Goal: Task Accomplishment & Management: Manage account settings

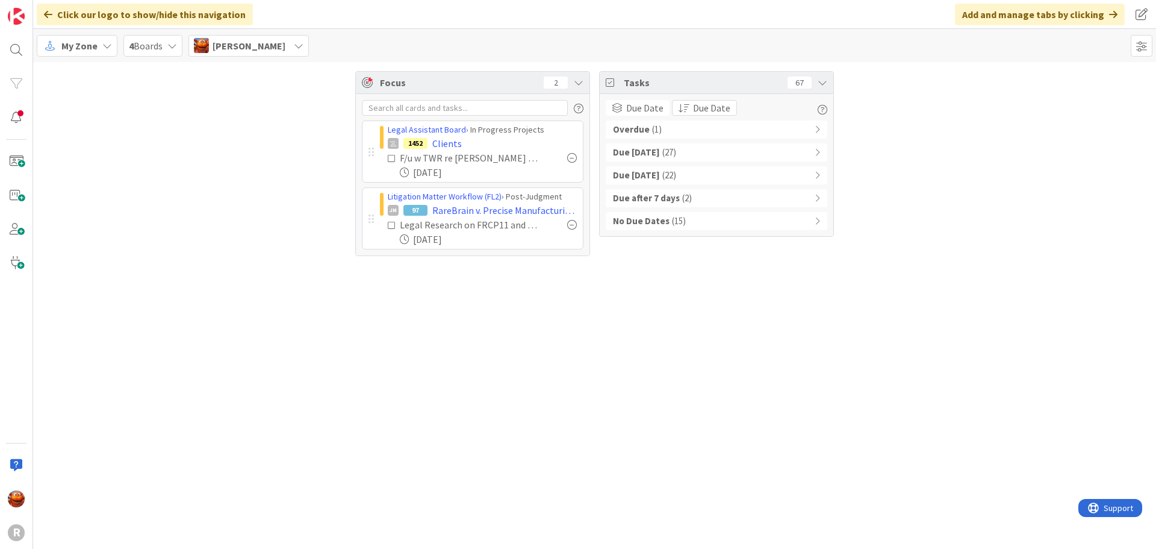
click at [668, 130] on div "Overdue ( 1 )" at bounding box center [717, 129] width 222 height 18
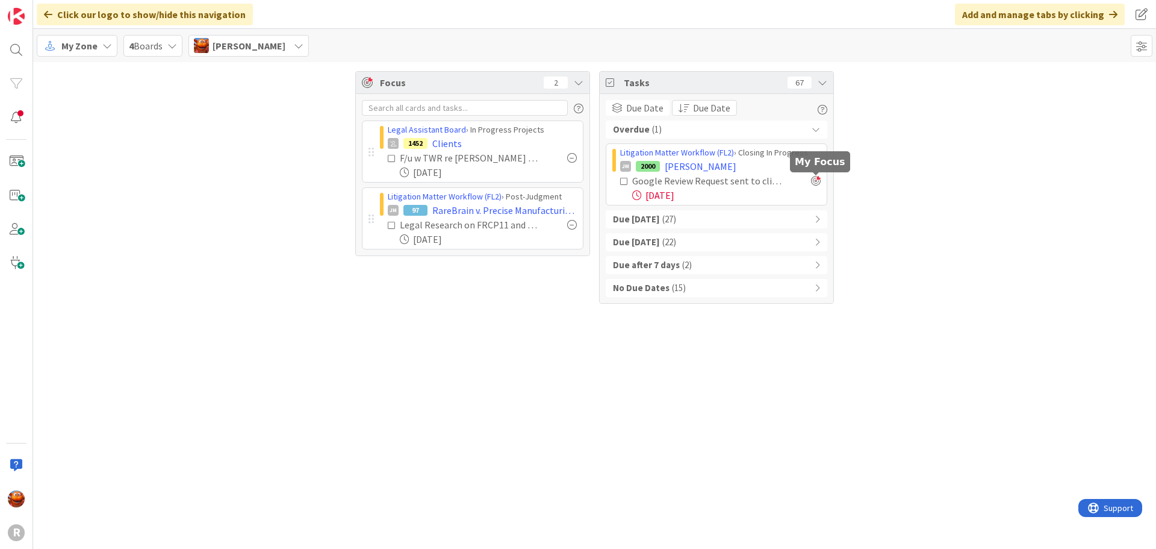
click at [817, 184] on div at bounding box center [816, 181] width 10 height 10
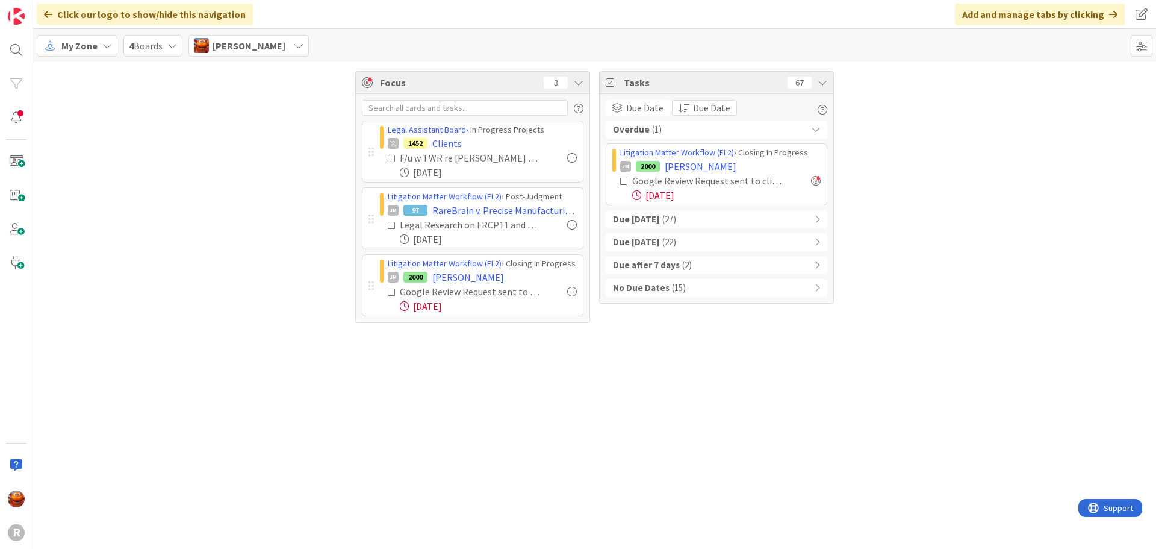
click at [697, 214] on div "Due [DATE] ( 27 )" at bounding box center [717, 219] width 222 height 18
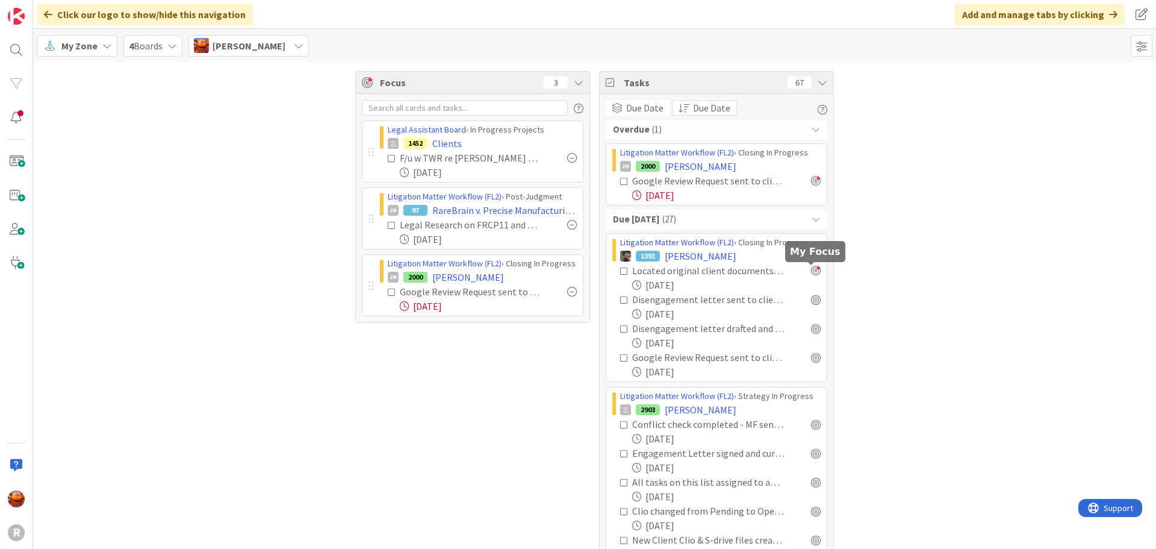
click at [813, 271] on div at bounding box center [816, 271] width 10 height 10
click at [811, 303] on div at bounding box center [816, 300] width 10 height 10
click at [811, 329] on div at bounding box center [816, 328] width 10 height 10
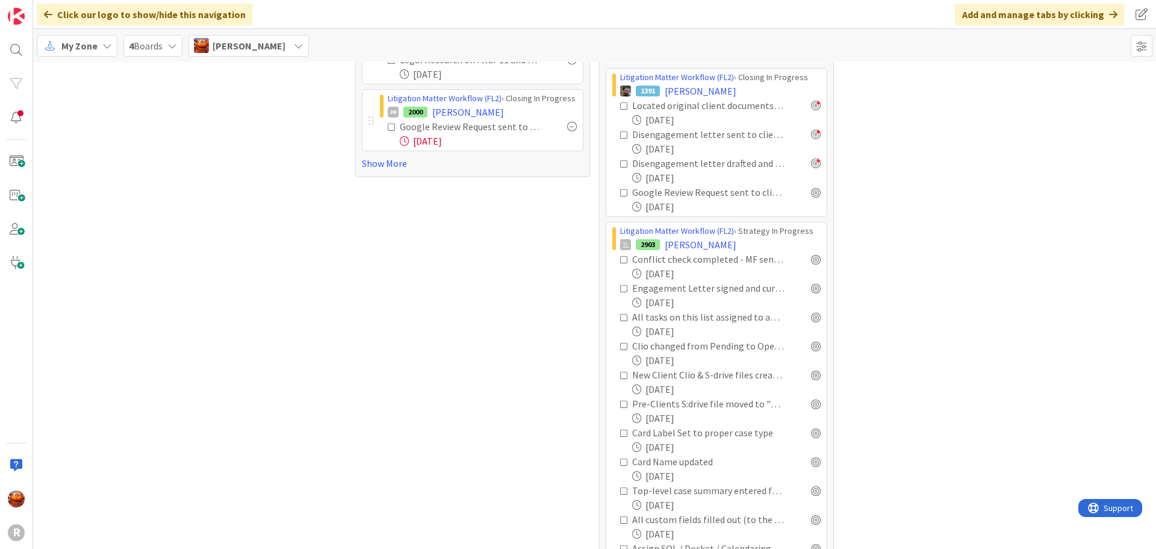
scroll to position [181, 0]
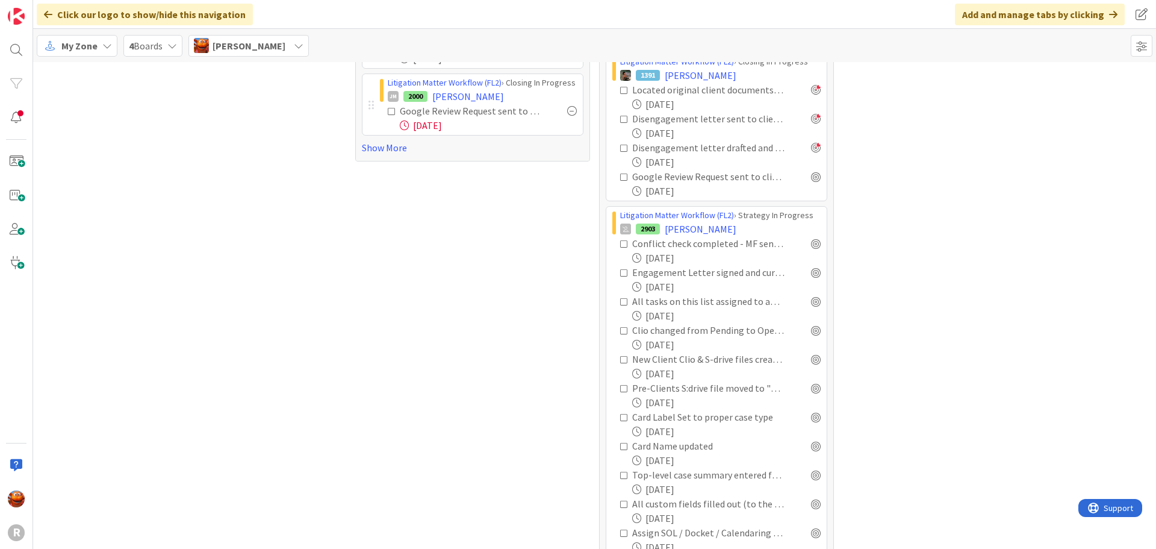
click at [811, 182] on div "Google Review Request sent to client [if applicable]" at bounding box center [720, 176] width 201 height 14
click at [811, 178] on div at bounding box center [816, 177] width 10 height 10
click at [692, 233] on span "LEWIS, Alicia" at bounding box center [701, 229] width 72 height 14
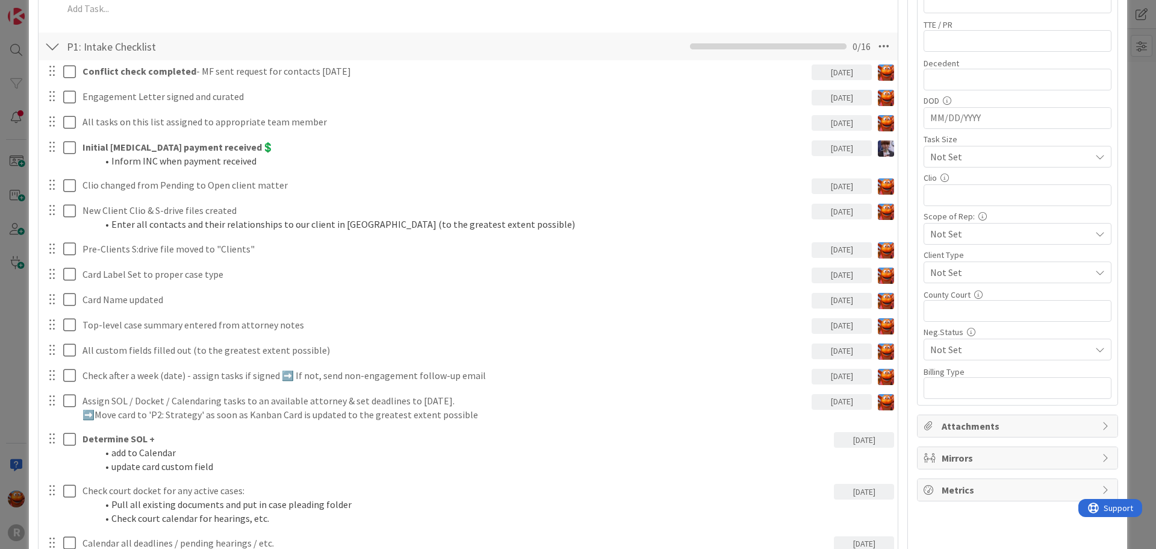
scroll to position [542, 0]
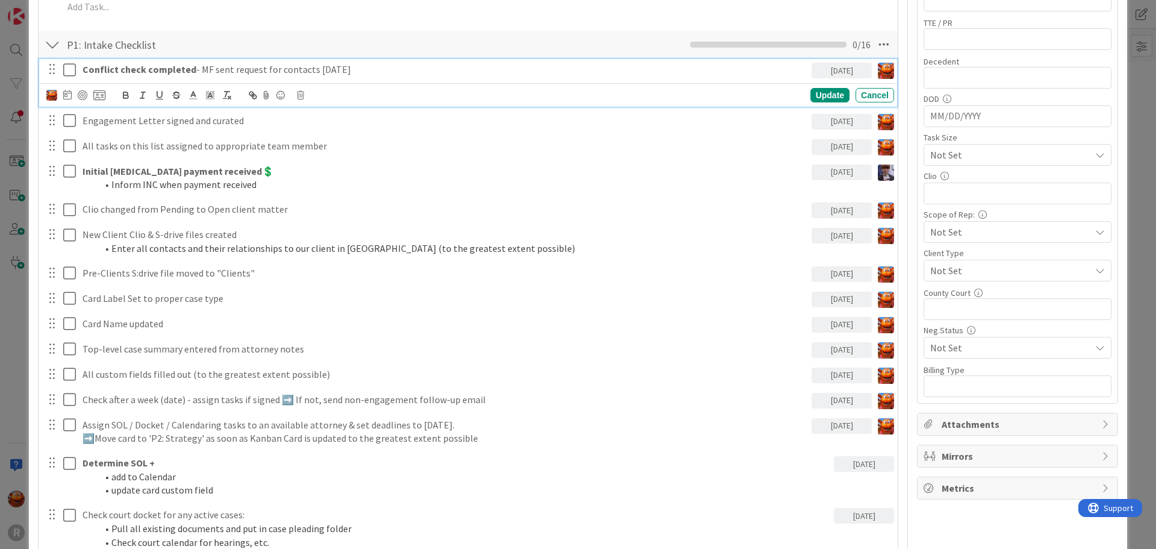
click at [65, 72] on icon at bounding box center [69, 70] width 13 height 14
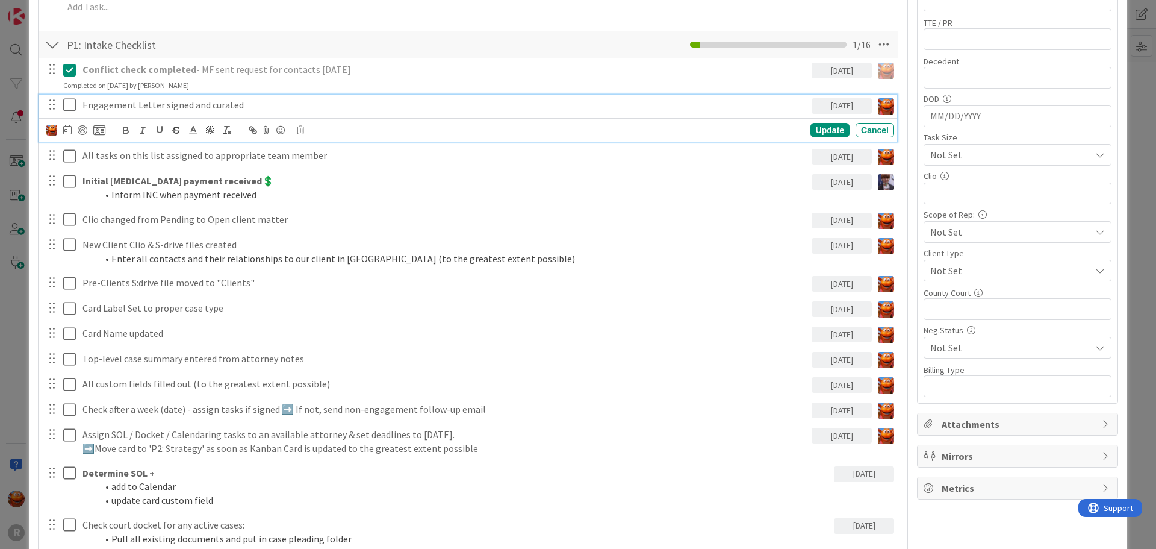
click at [73, 110] on icon at bounding box center [69, 105] width 13 height 14
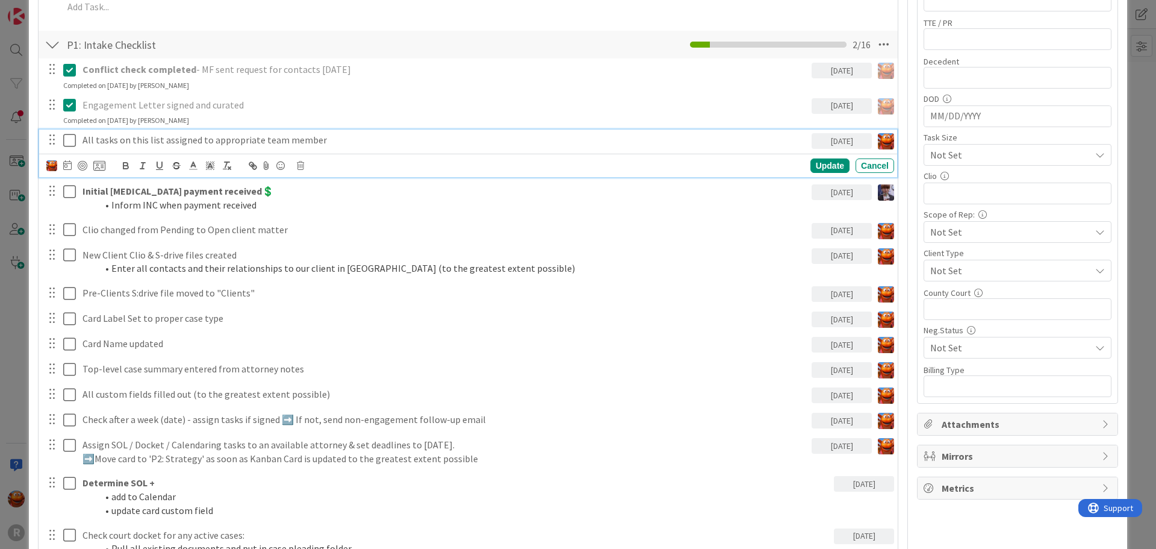
click at [68, 133] on icon at bounding box center [69, 140] width 13 height 14
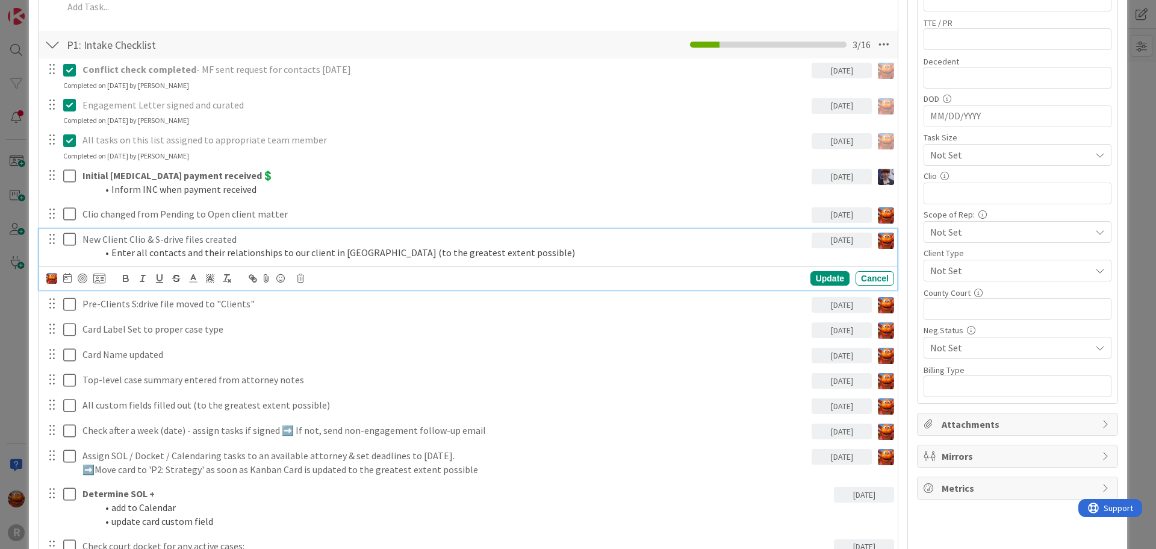
click at [68, 245] on icon at bounding box center [69, 239] width 13 height 14
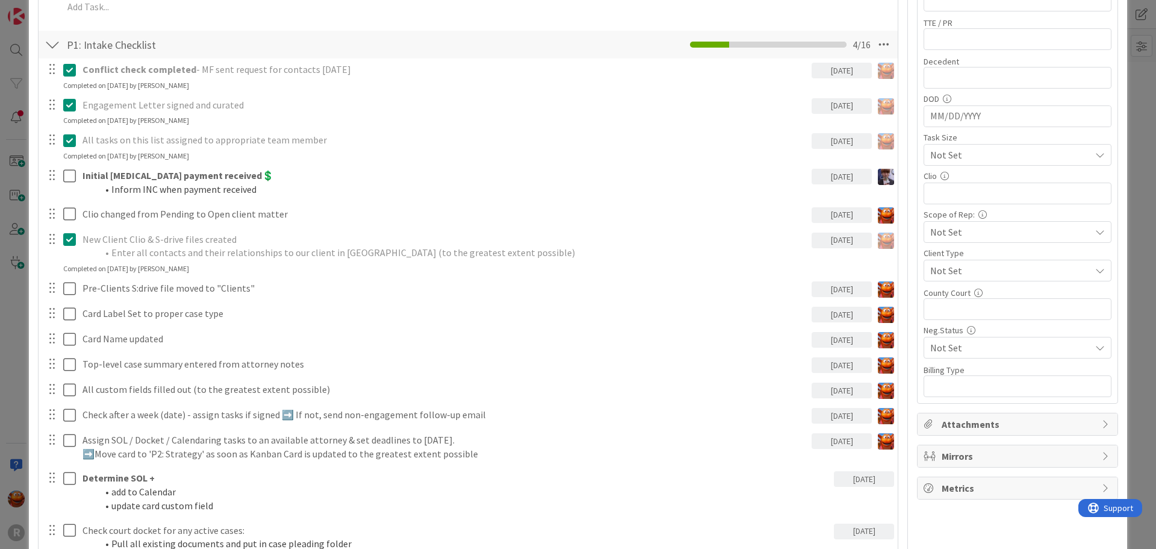
scroll to position [0, 0]
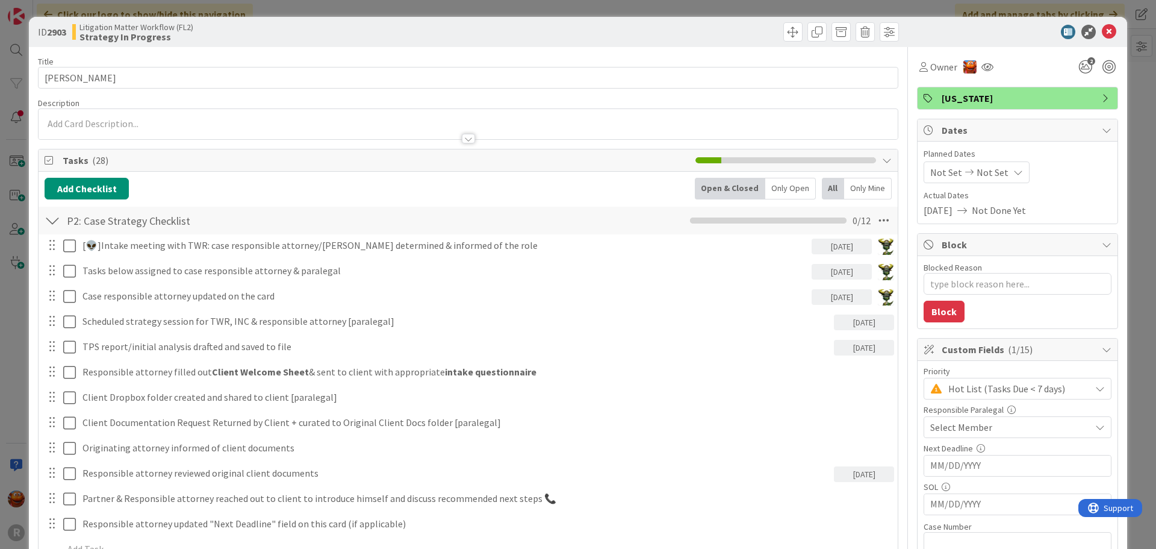
type textarea "x"
click at [17, 81] on div "ID 2903 Litigation Matter Workflow (FL2) Strategy In Progress Title 13 / 128 LE…" at bounding box center [578, 274] width 1156 height 549
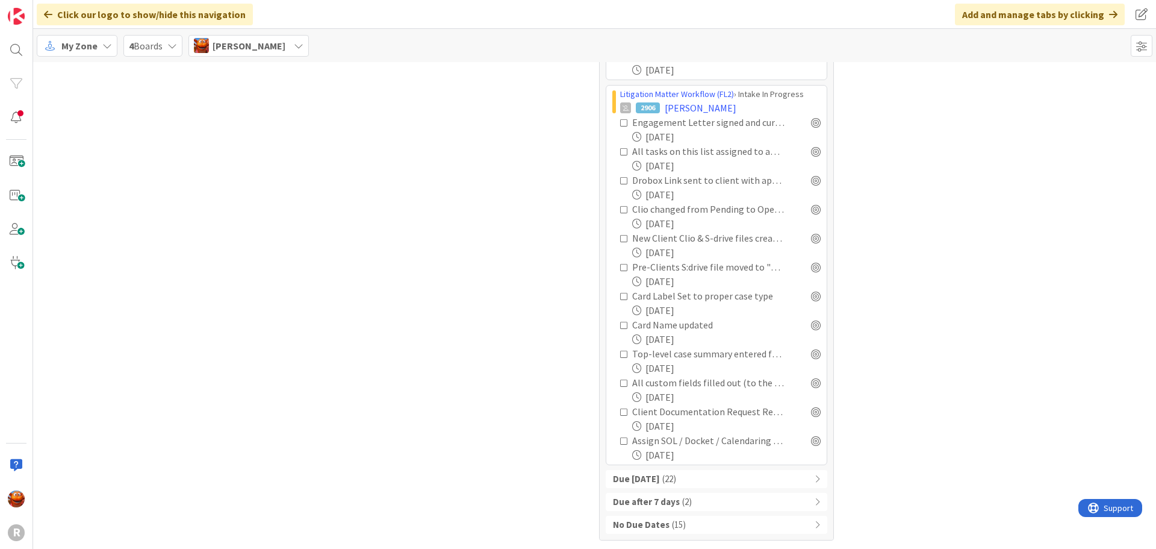
scroll to position [543, 0]
click at [716, 473] on div "Due within 7 days ( 22 )" at bounding box center [717, 478] width 222 height 18
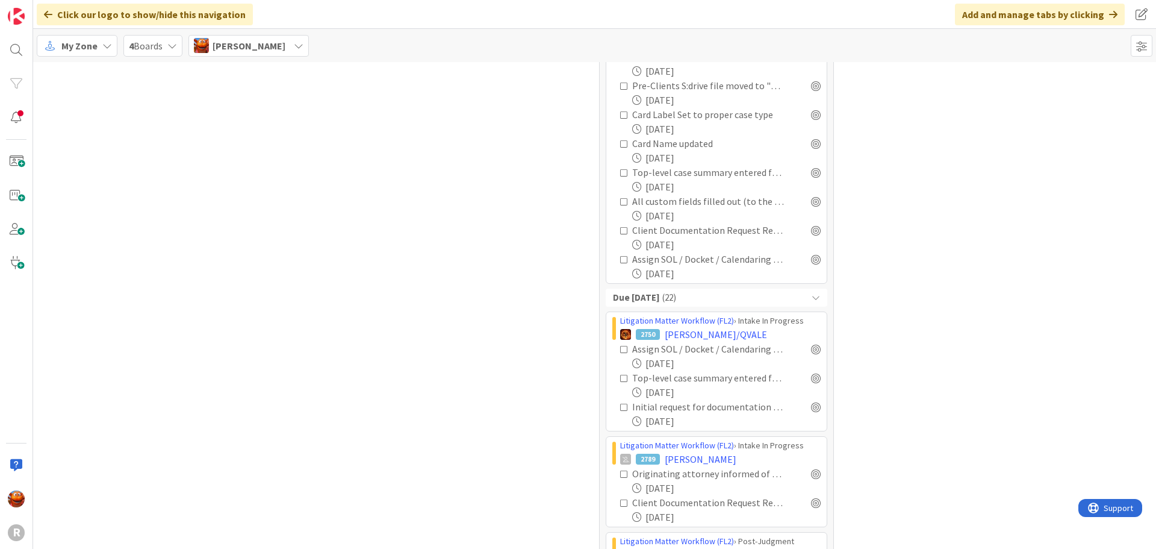
scroll to position [784, 0]
